Goal: Transaction & Acquisition: Purchase product/service

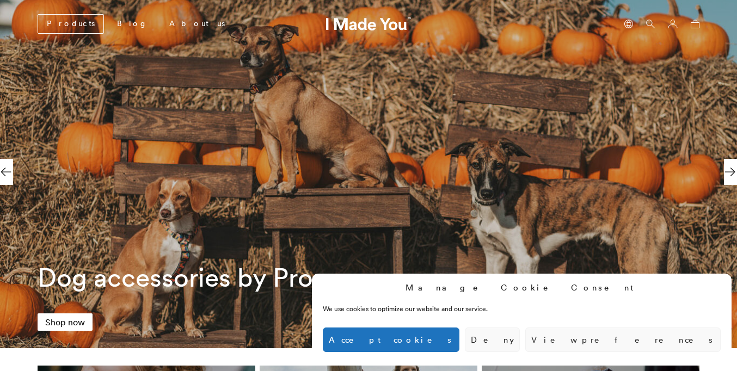
scroll to position [0, 500]
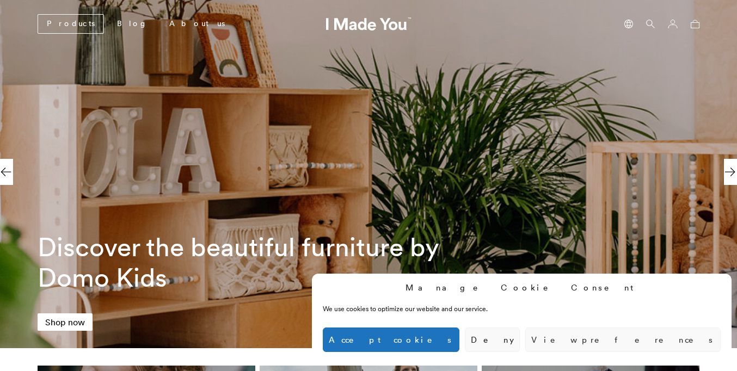
click at [459, 340] on button "Accept cookies" at bounding box center [391, 340] width 137 height 24
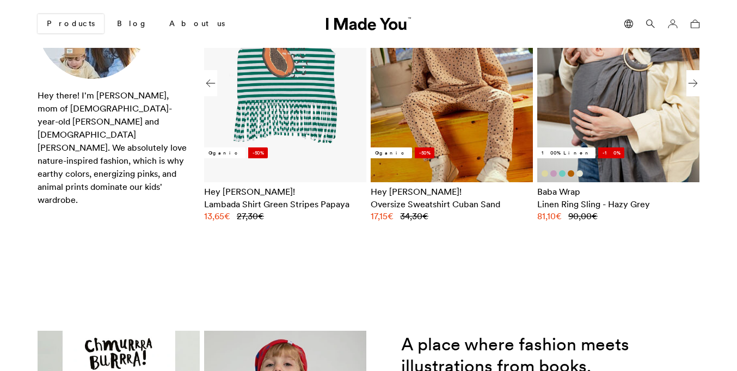
scroll to position [0, 1998]
